Goal: Find specific page/section: Find specific page/section

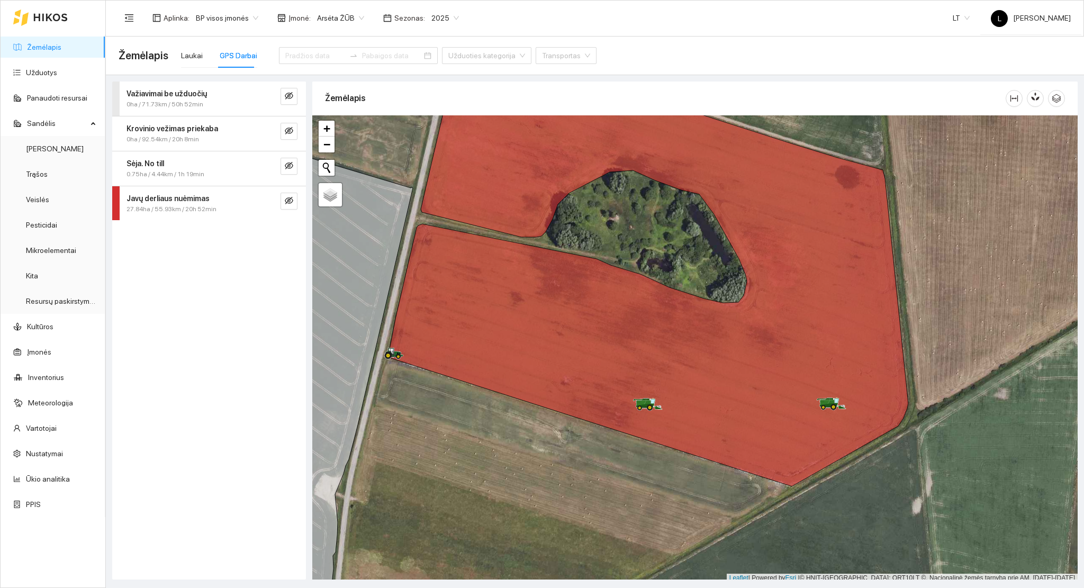
scroll to position [3, 0]
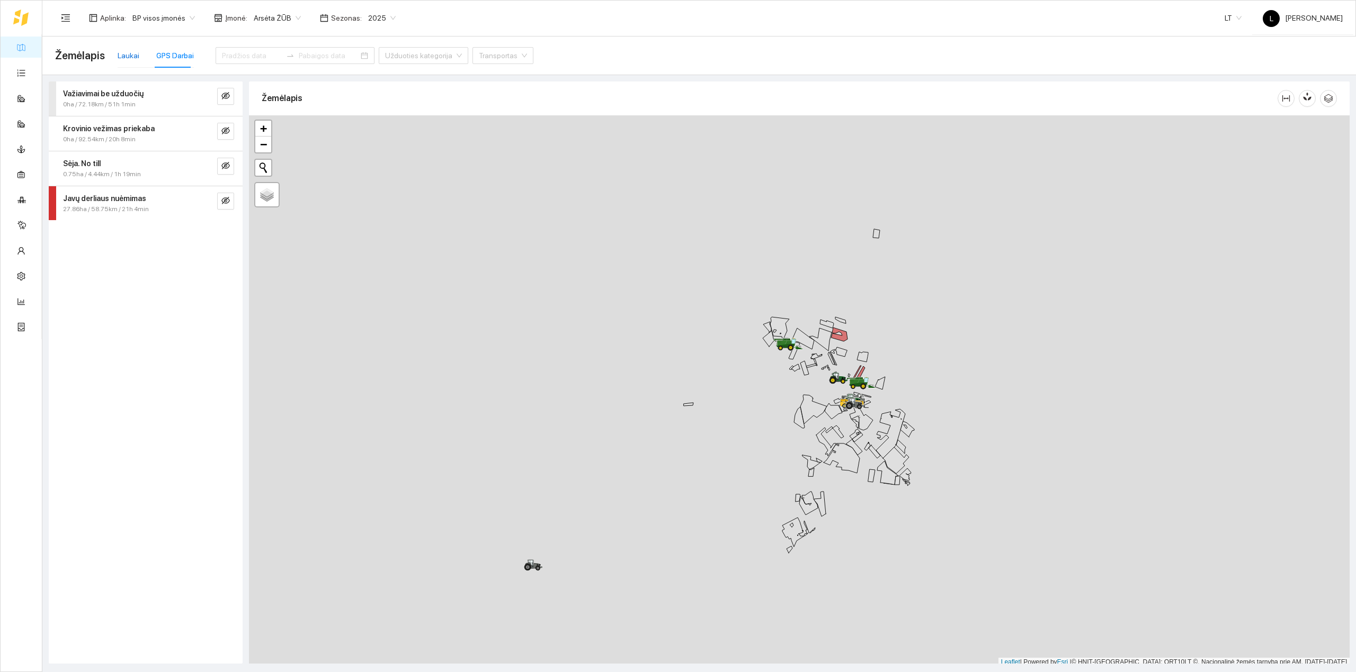
click at [132, 56] on div "Laukai" at bounding box center [129, 56] width 22 height 12
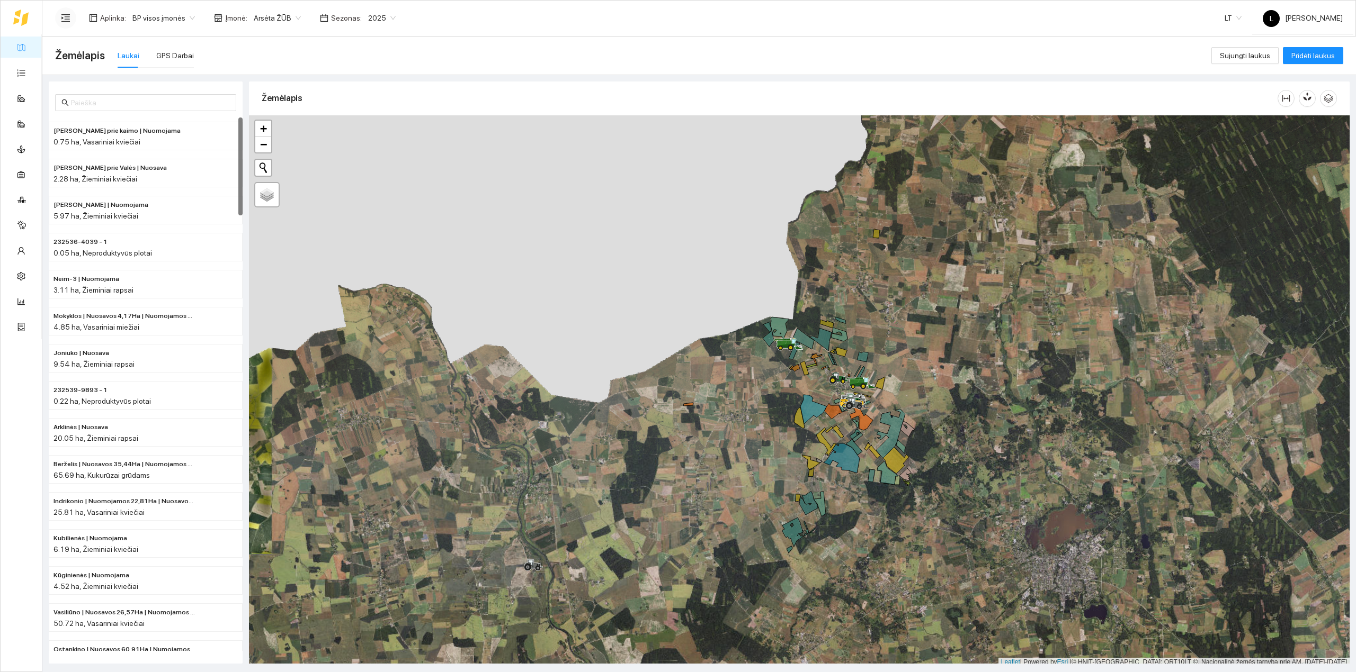
click at [67, 18] on icon "menu-unfold" at bounding box center [66, 18] width 10 height 10
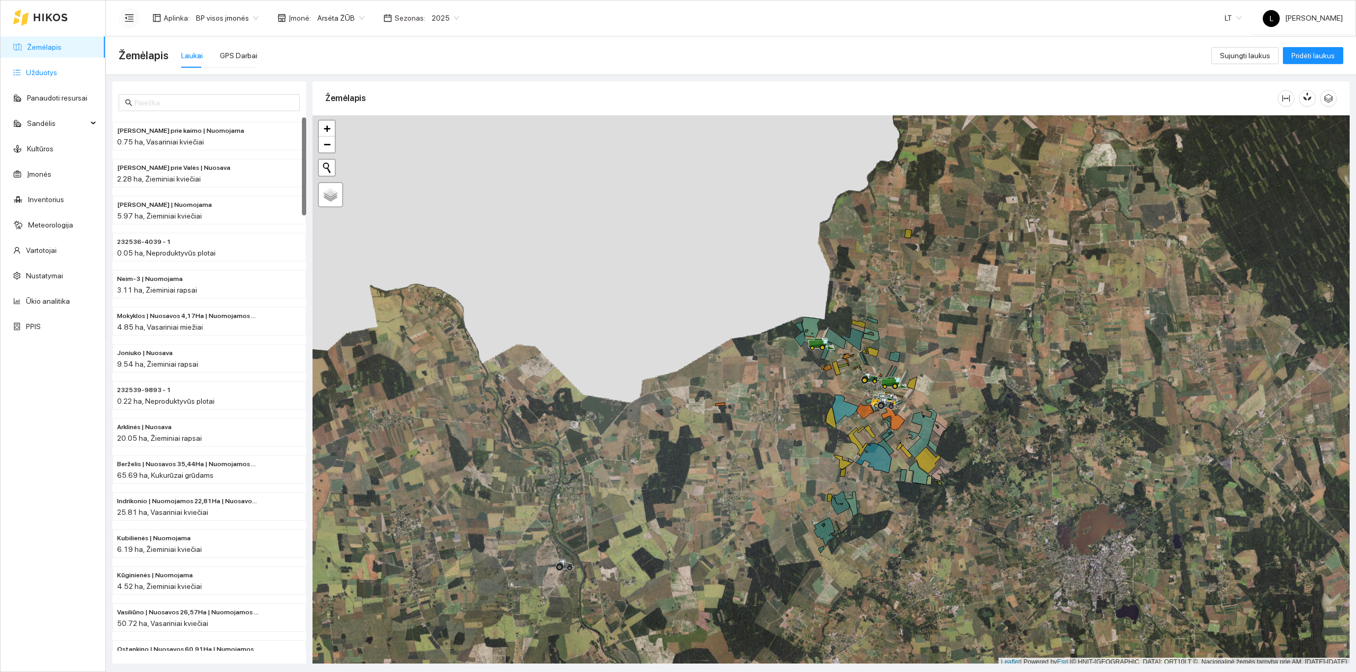
click at [53, 56] on link "Užduotys" at bounding box center [41, 72] width 31 height 8
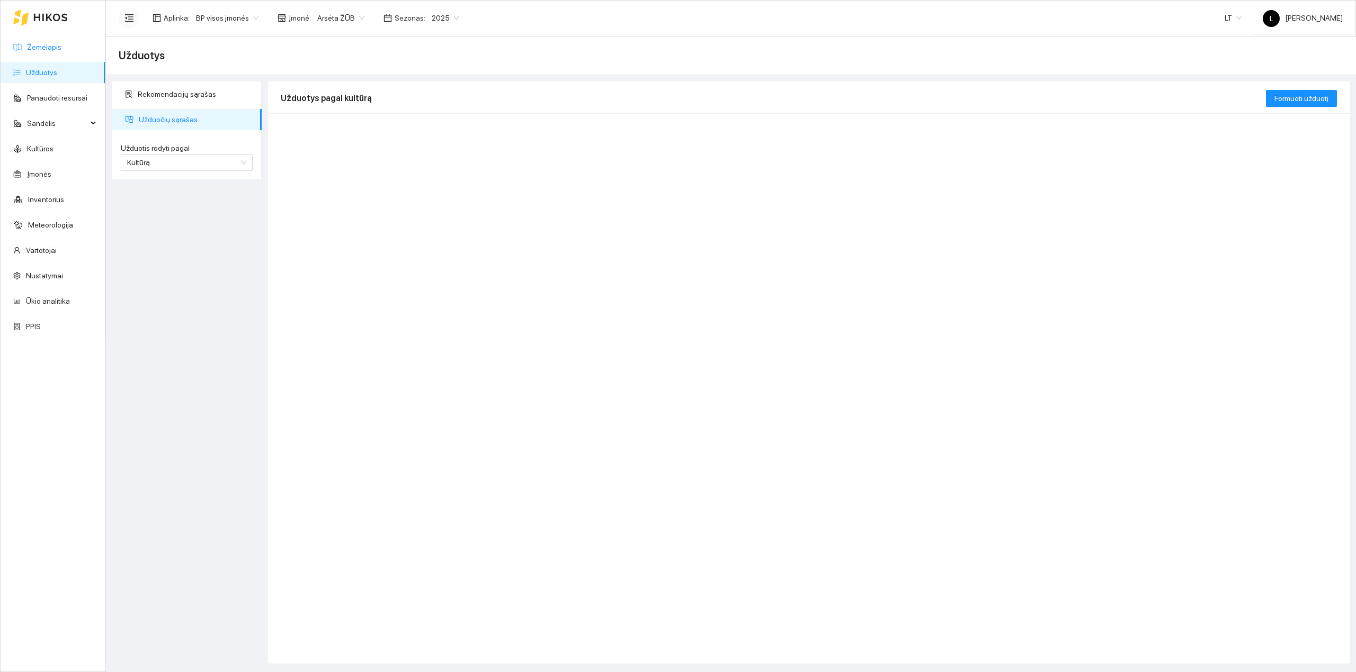
click at [61, 50] on link "Žemėlapis" at bounding box center [44, 47] width 34 height 8
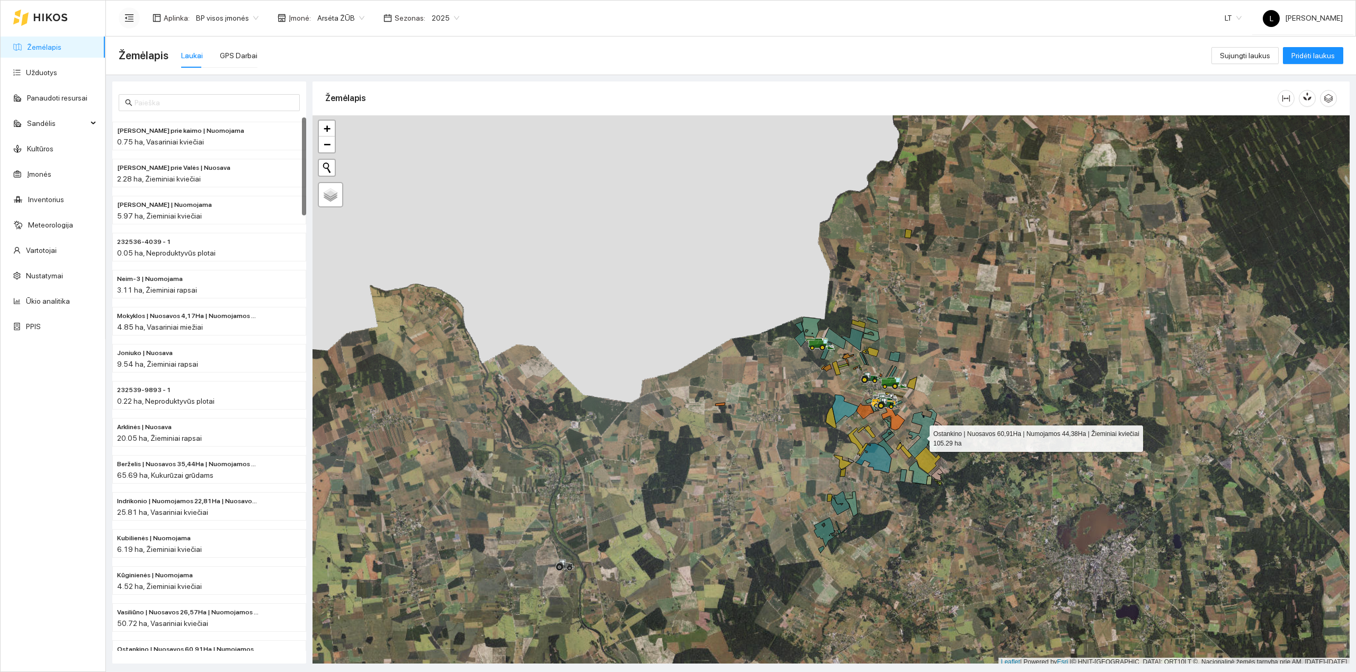
scroll to position [3, 0]
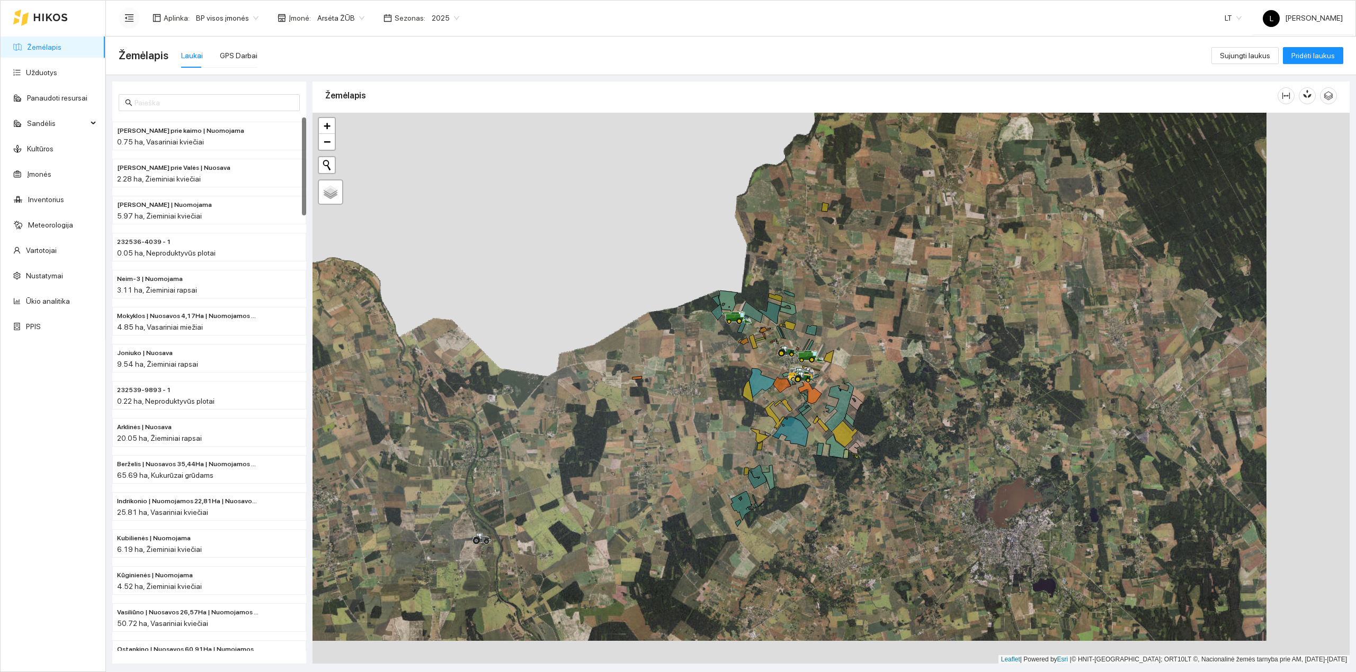
drag, startPoint x: 920, startPoint y: 437, endPoint x: 800, endPoint y: 384, distance: 131.1
click at [354, 56] on icon at bounding box center [838, 407] width 29 height 49
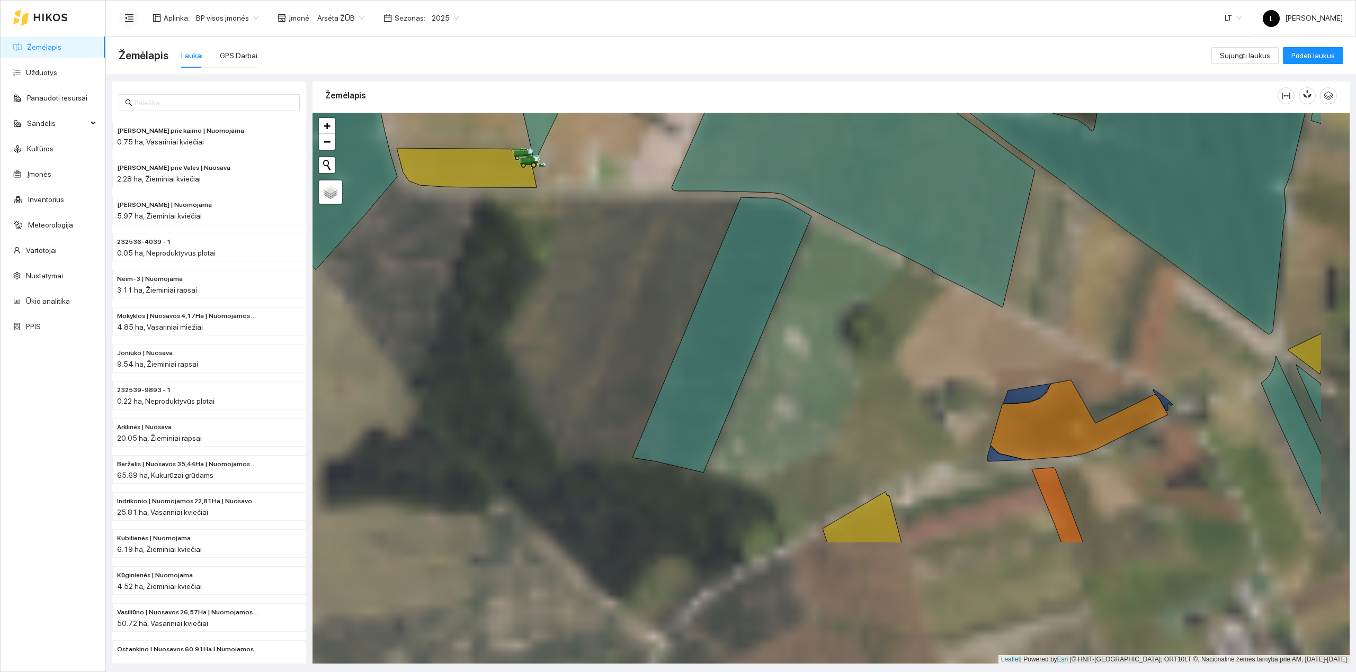
drag, startPoint x: 721, startPoint y: 381, endPoint x: 618, endPoint y: 256, distance: 161.8
click at [354, 56] on div at bounding box center [830, 389] width 1037 height 552
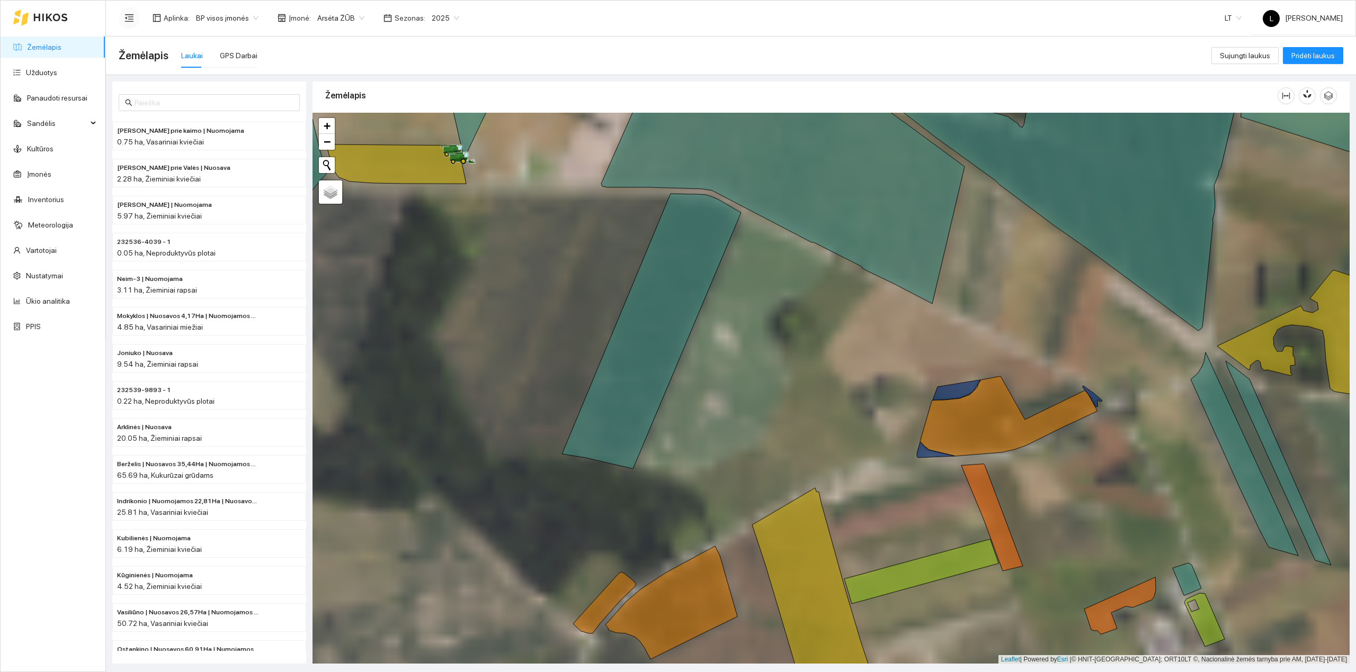
drag, startPoint x: 899, startPoint y: 412, endPoint x: 759, endPoint y: 433, distance: 140.9
click at [354, 56] on div at bounding box center [830, 389] width 1037 height 552
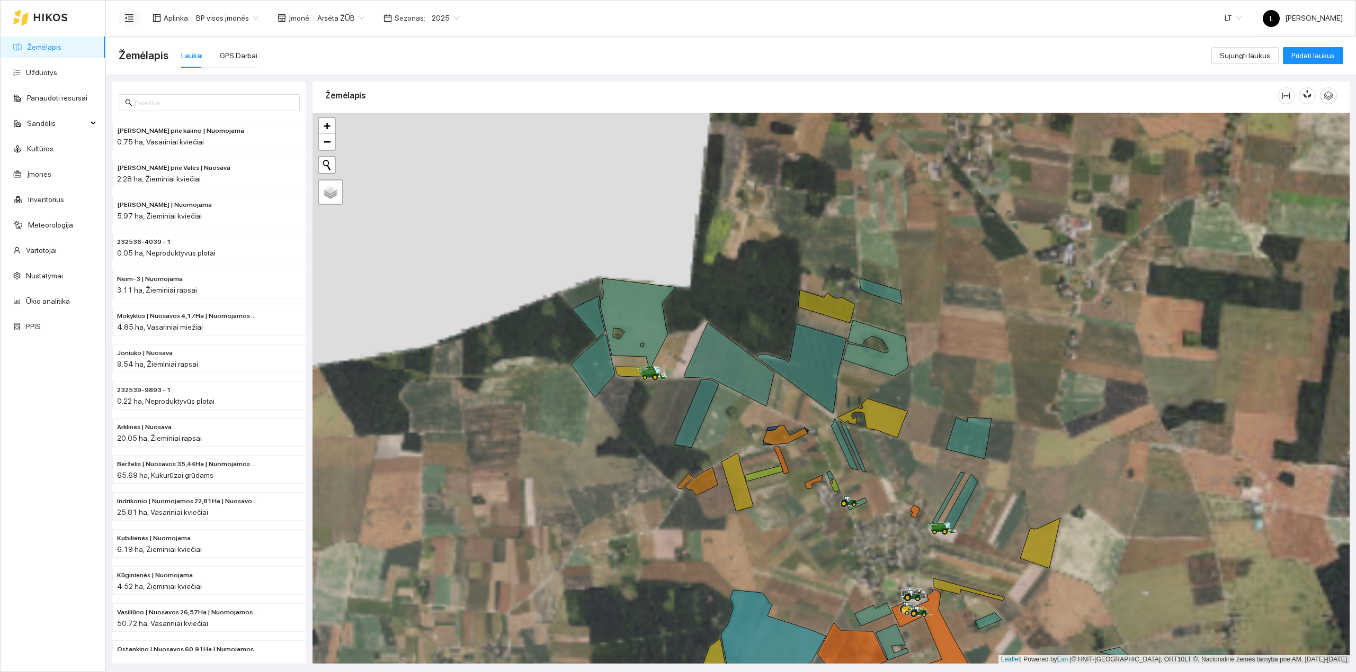
click at [354, 56] on div at bounding box center [830, 389] width 1037 height 552
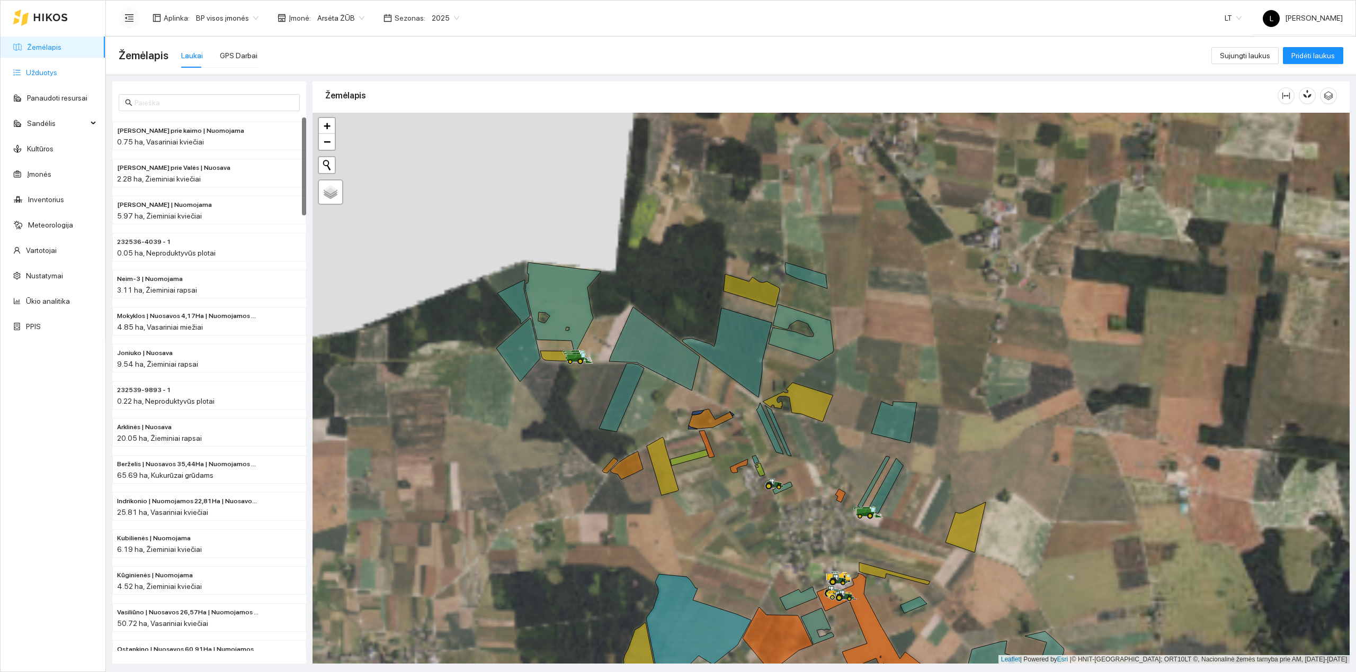
click at [26, 56] on link "Užduotys" at bounding box center [41, 72] width 31 height 8
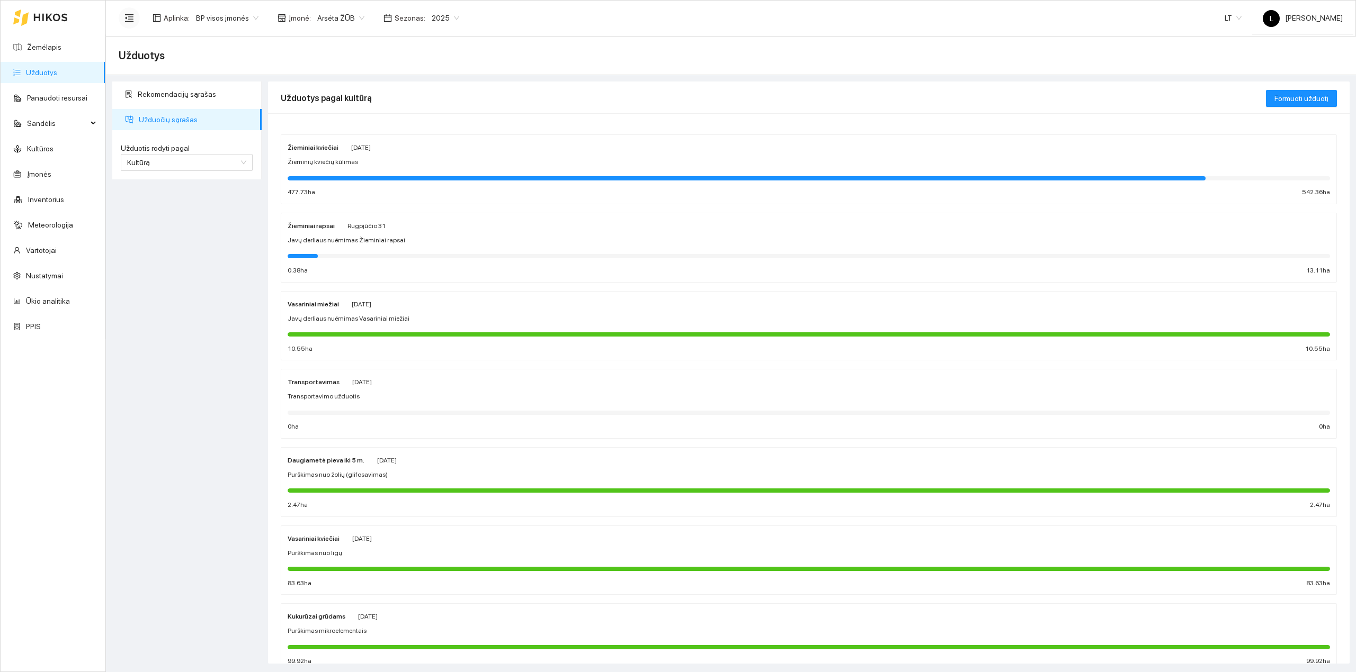
click at [354, 56] on div at bounding box center [809, 178] width 1042 height 12
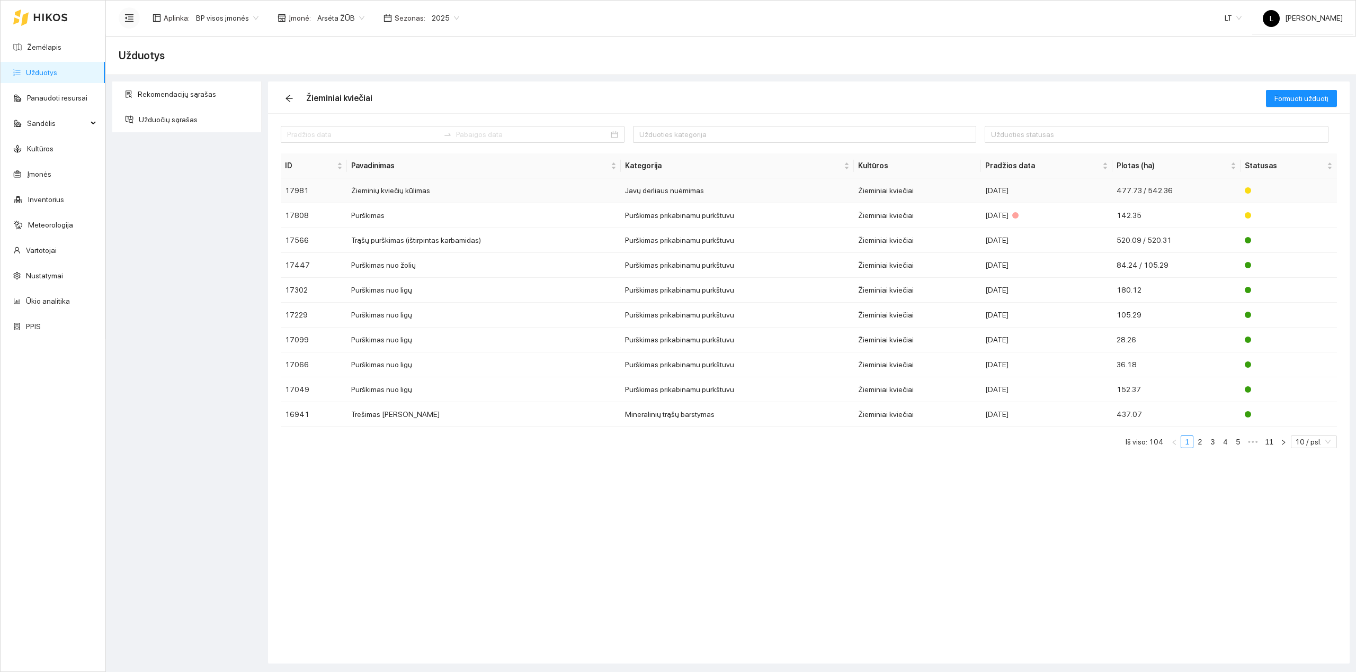
click at [354, 56] on td "Žieminiai kviečiai" at bounding box center [917, 190] width 127 height 25
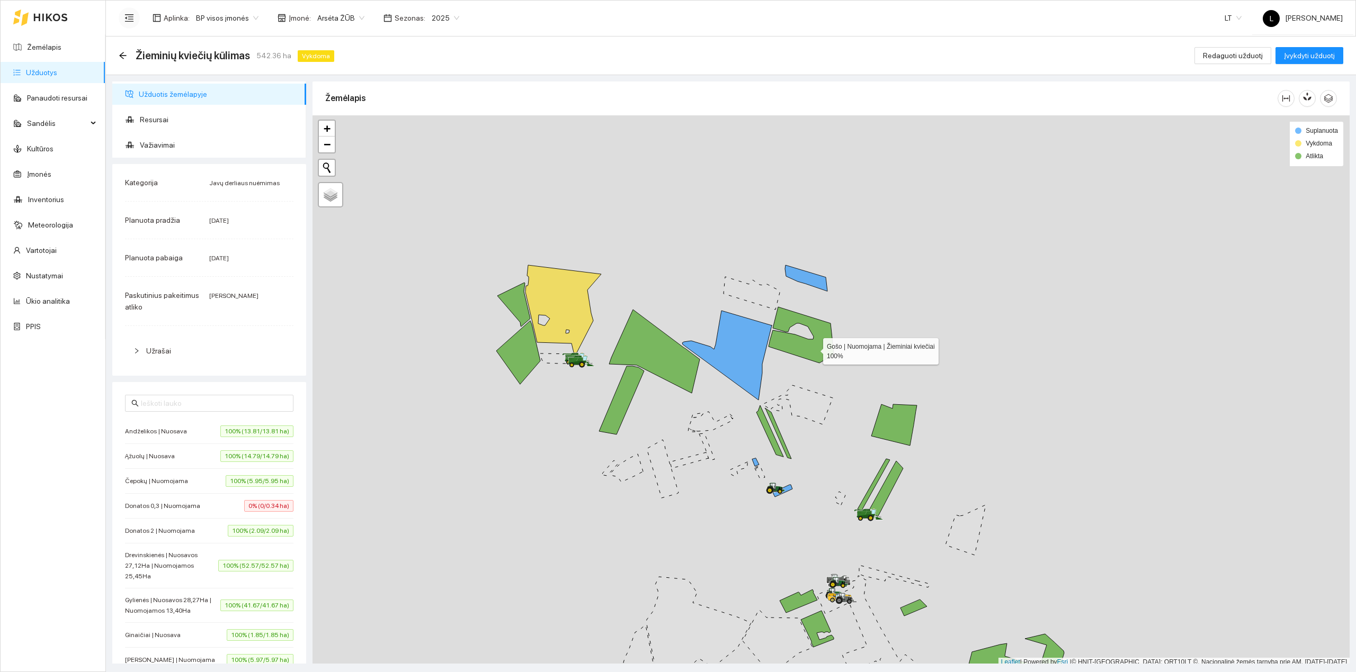
click at [354, 56] on icon at bounding box center [800, 335] width 65 height 56
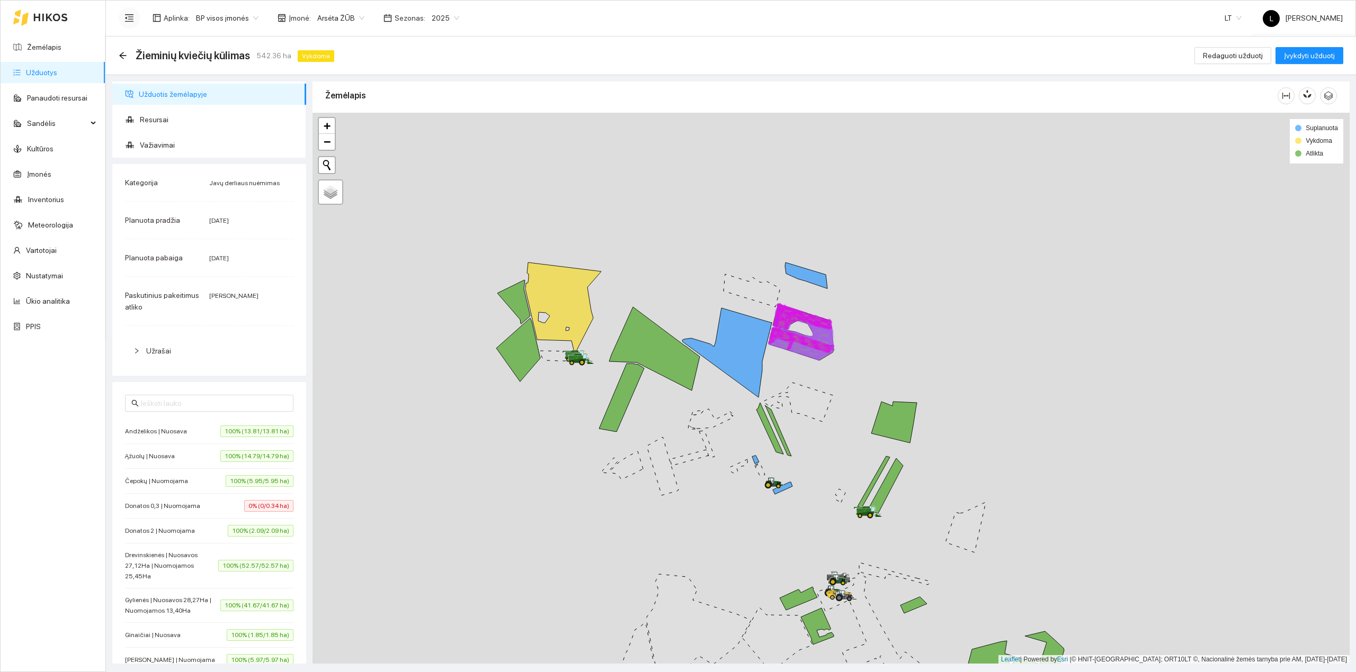
click at [354, 56] on icon at bounding box center [800, 342] width 62 height 32
click at [354, 56] on icon at bounding box center [884, 486] width 35 height 55
click at [354, 56] on icon at bounding box center [884, 485] width 30 height 52
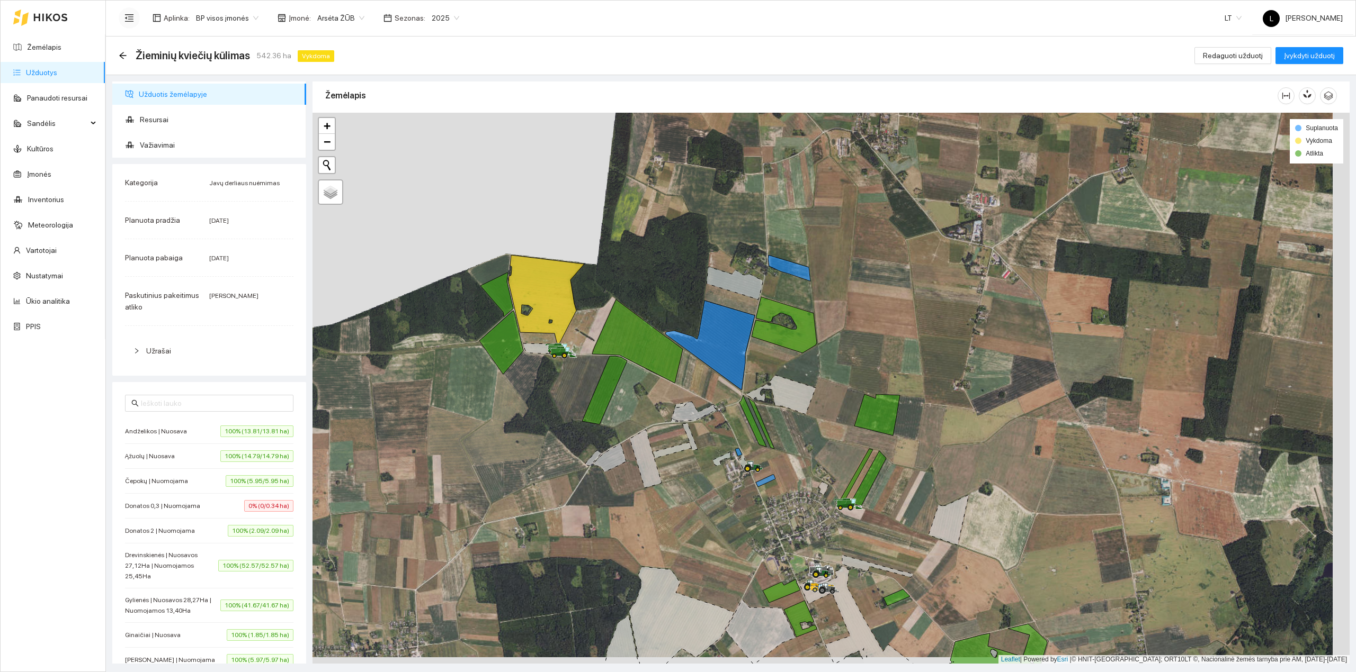
drag, startPoint x: 832, startPoint y: 502, endPoint x: 765, endPoint y: 469, distance: 75.1
click at [354, 56] on div at bounding box center [830, 389] width 1037 height 552
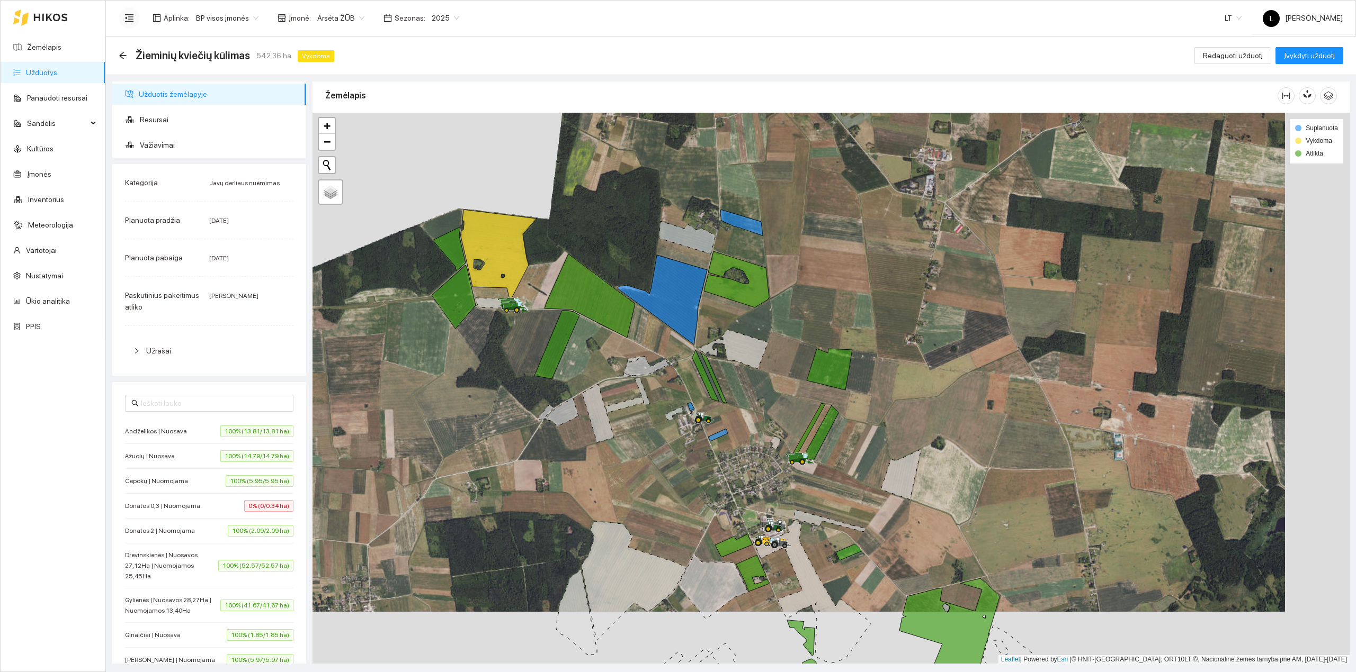
click at [354, 56] on div at bounding box center [830, 389] width 1037 height 552
drag, startPoint x: 744, startPoint y: 414, endPoint x: 747, endPoint y: 422, distance: 8.2
click at [354, 56] on div at bounding box center [830, 389] width 1037 height 552
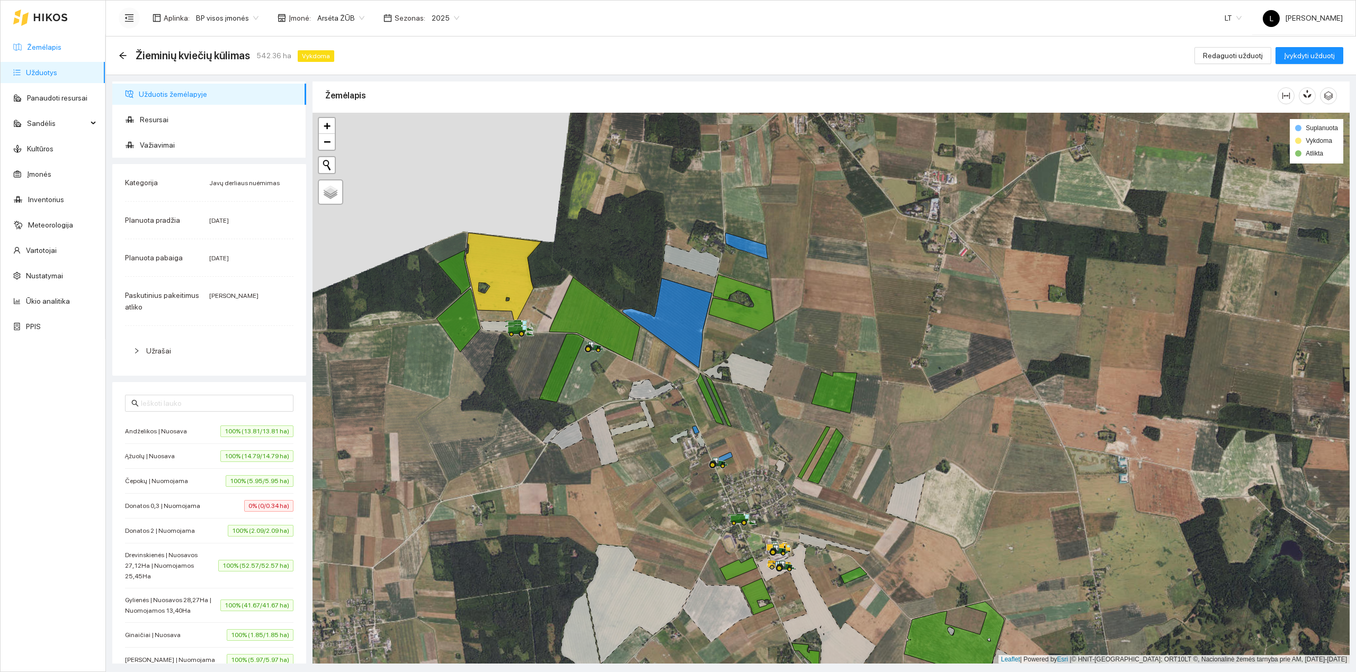
click at [45, 49] on link "Žemėlapis" at bounding box center [44, 47] width 34 height 8
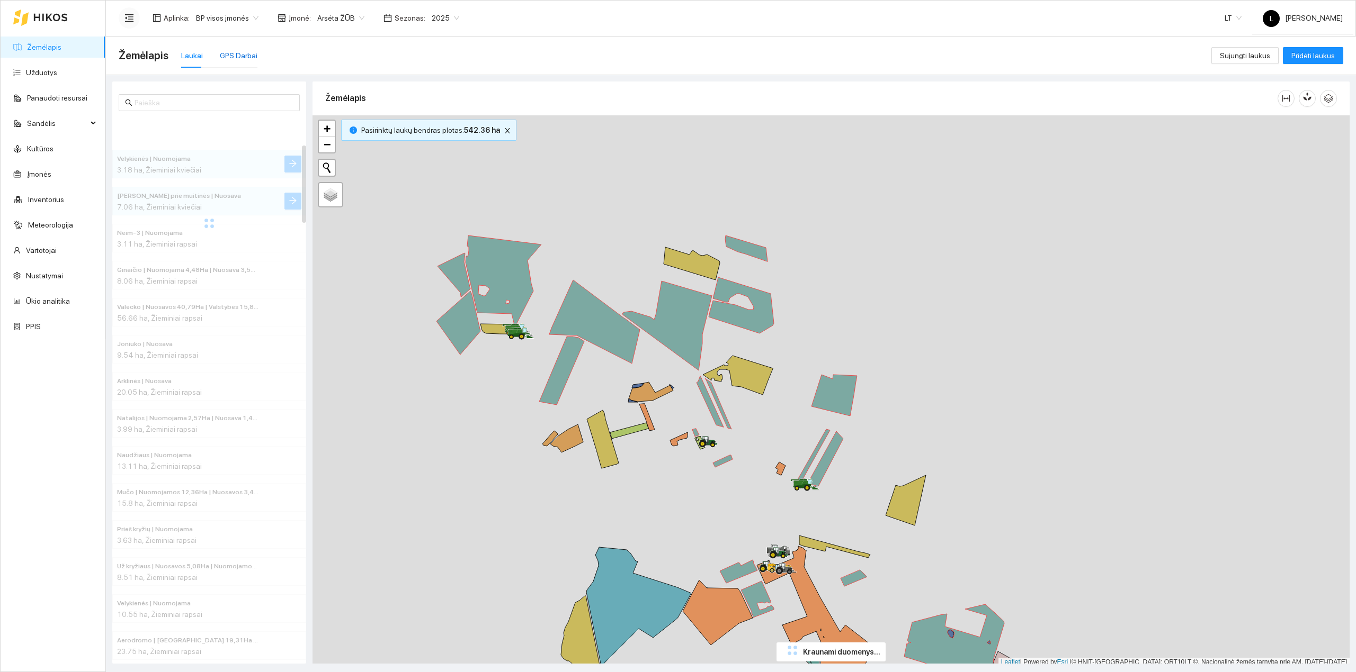
click at [230, 54] on div "GPS Darbai" at bounding box center [239, 56] width 38 height 12
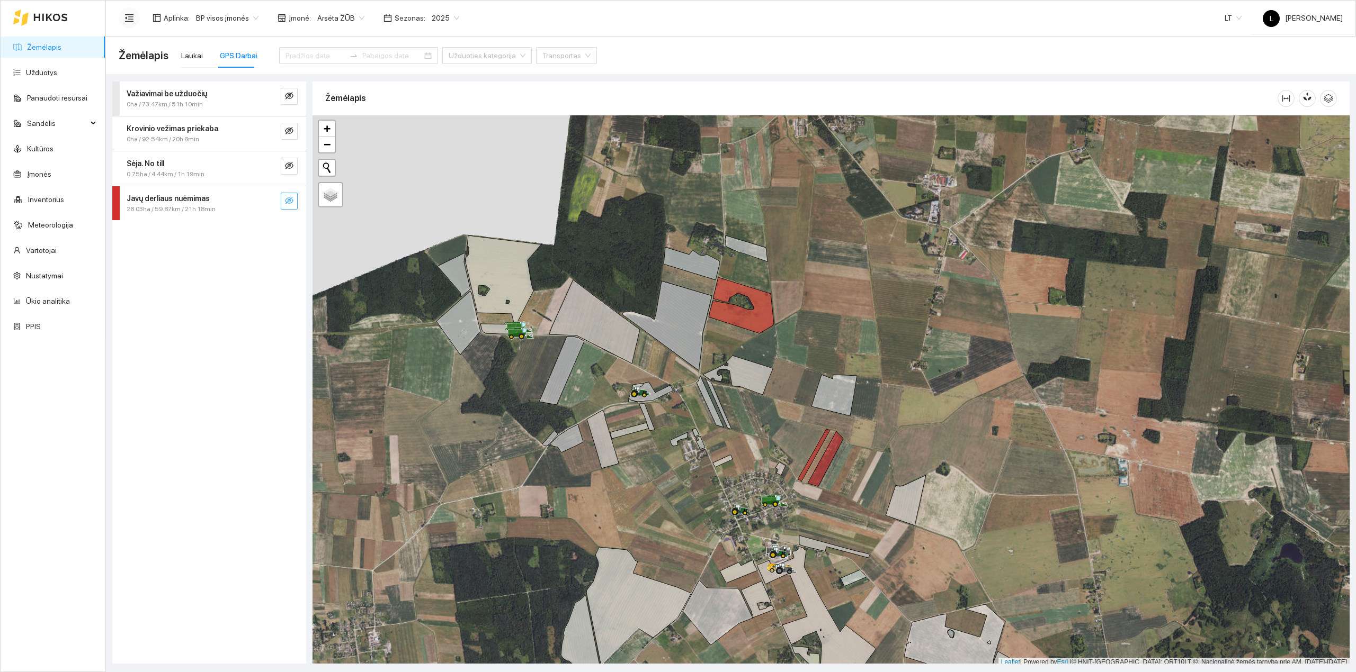
click at [285, 56] on icon "eye-invisible" at bounding box center [289, 200] width 8 height 7
click at [285, 56] on icon "eye" at bounding box center [289, 201] width 8 height 6
click at [226, 56] on div "Javų derliaus nuėmimas" at bounding box center [192, 199] width 130 height 12
click at [234, 56] on div "Javų derliaus nuėmimas" at bounding box center [192, 199] width 130 height 12
